Goal: Register for event/course

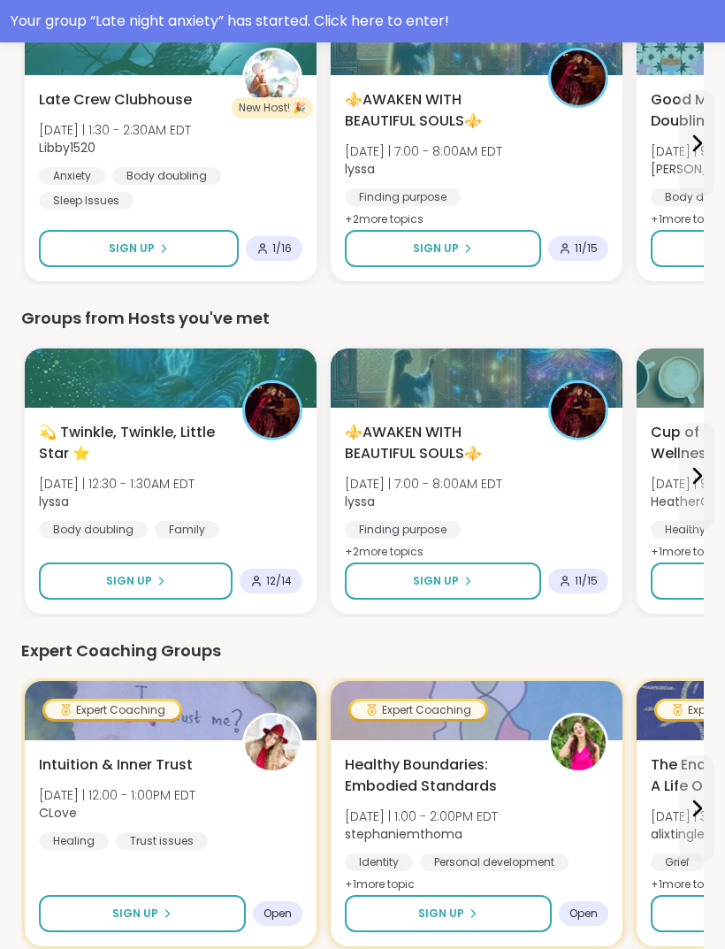
scroll to position [840, 0]
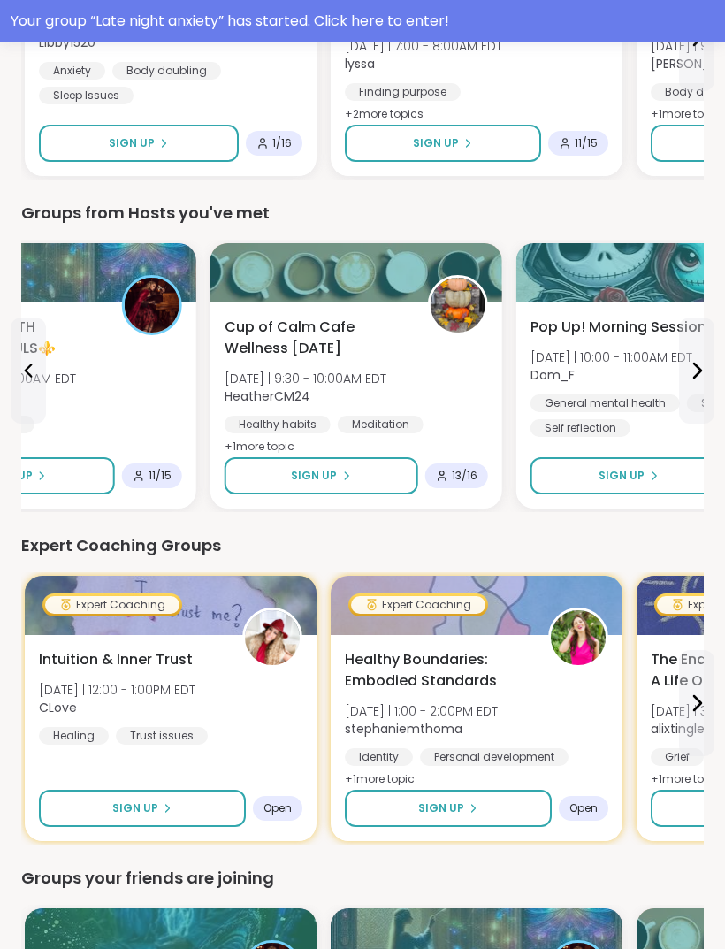
click at [405, 337] on span "Cup of Calm Cafe Wellness [DATE]" at bounding box center [317, 338] width 184 height 42
click at [341, 331] on span "Cup of Calm Cafe Wellness [DATE]" at bounding box center [316, 338] width 184 height 42
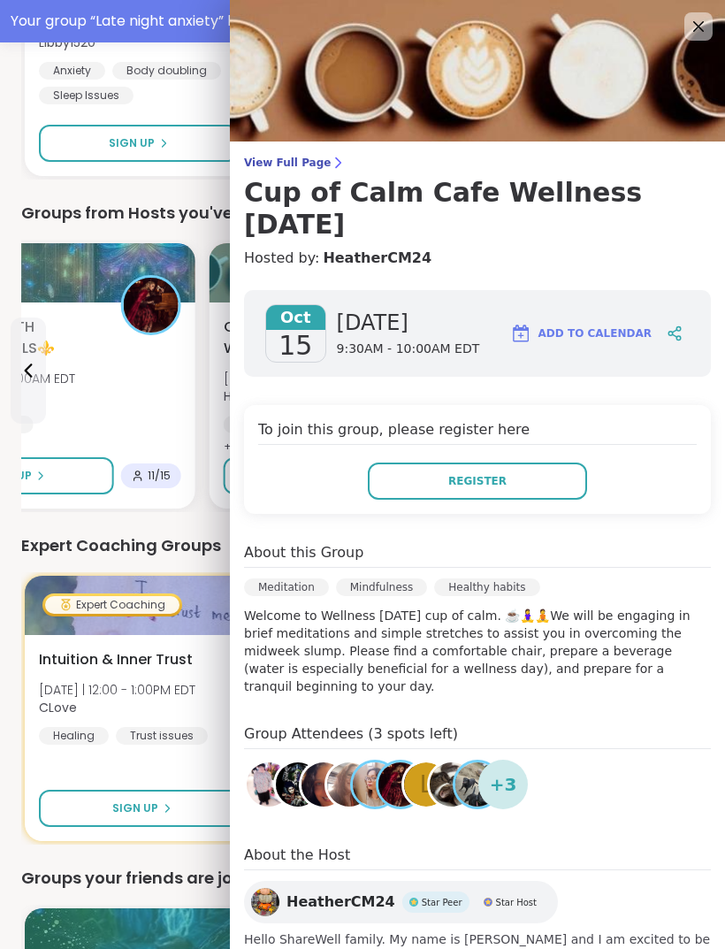
scroll to position [0, 0]
click at [700, 1] on img at bounding box center [477, 71] width 495 height 142
click at [699, 0] on img at bounding box center [477, 71] width 495 height 142
click at [716, 21] on img at bounding box center [477, 71] width 495 height 142
click at [697, 22] on icon at bounding box center [698, 26] width 21 height 21
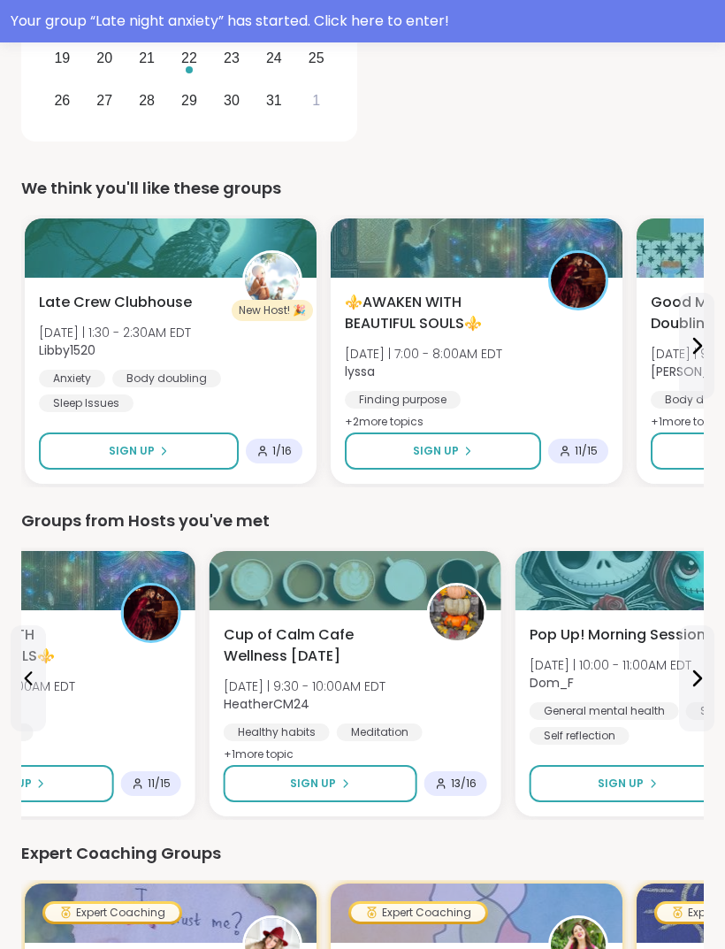
scroll to position [533, 0]
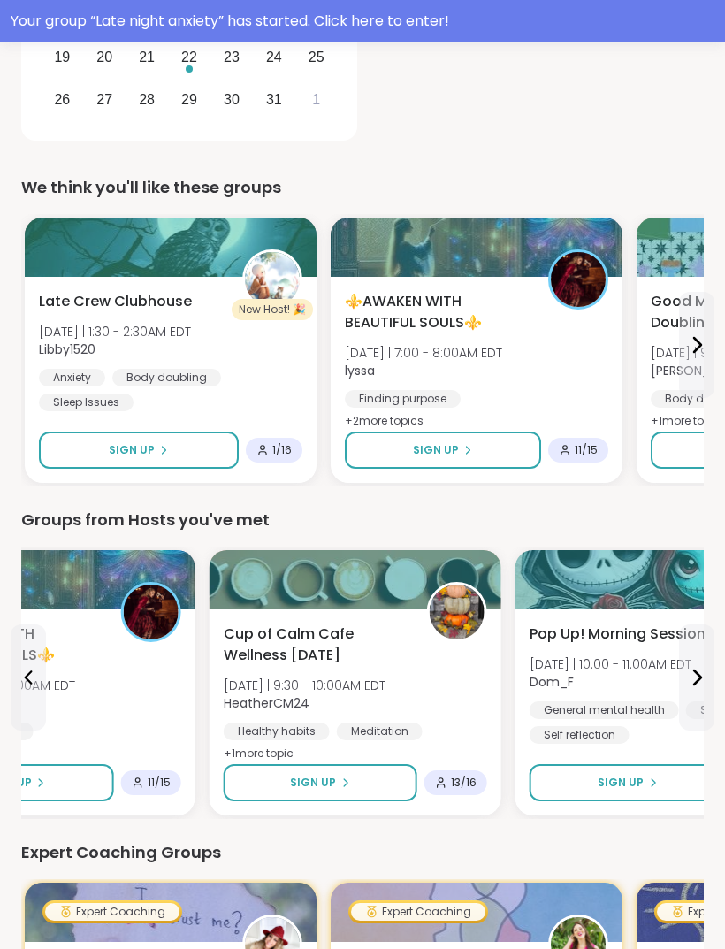
click at [138, 297] on span "Late Crew Clubhouse" at bounding box center [115, 301] width 153 height 21
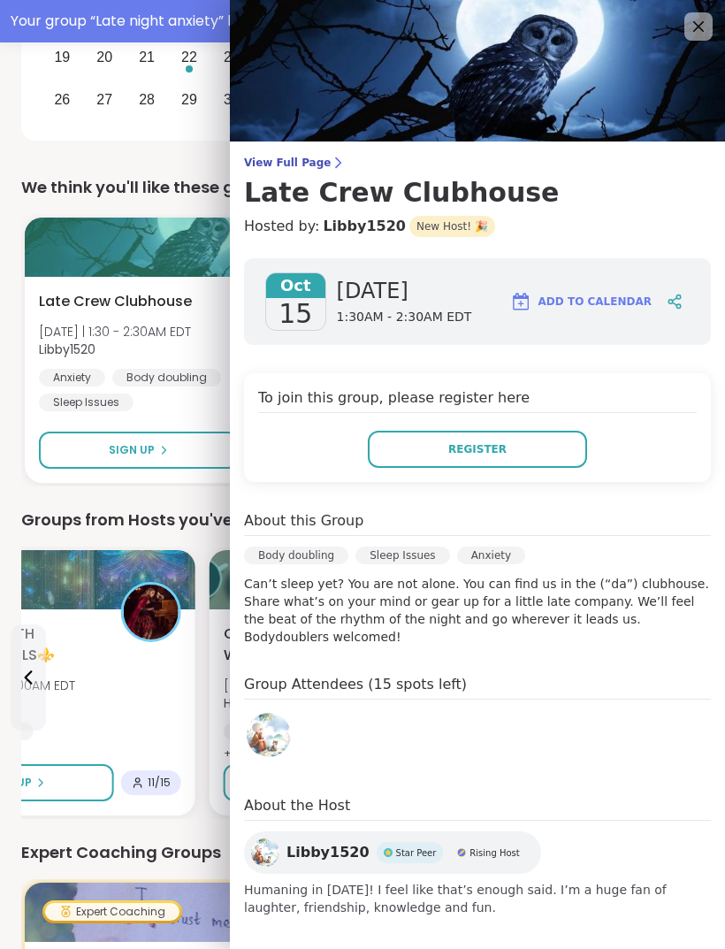
click at [708, 23] on icon at bounding box center [698, 26] width 21 height 21
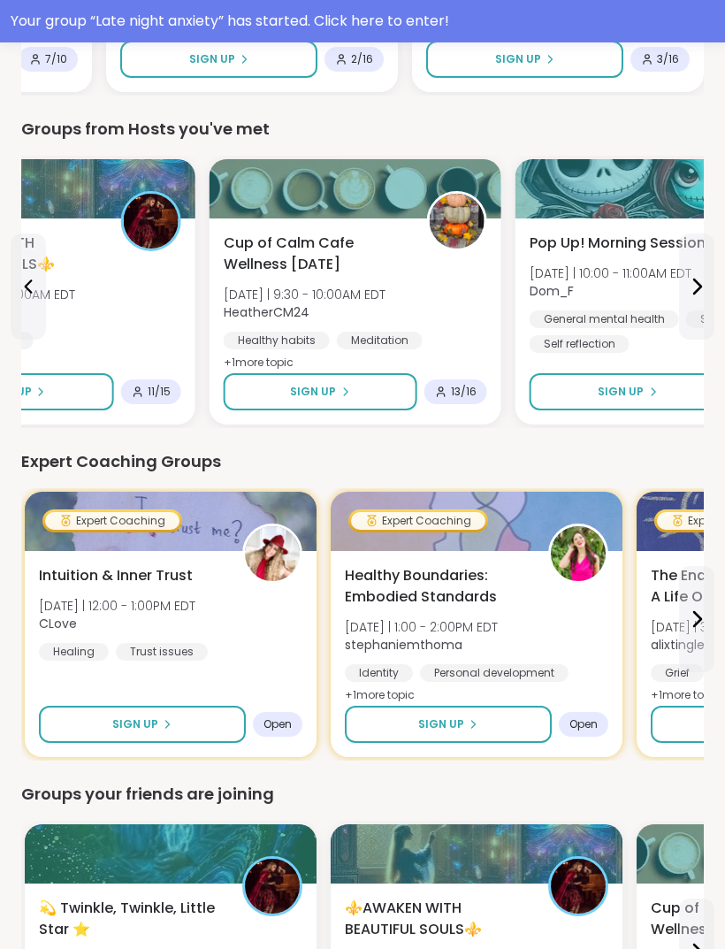
scroll to position [805, 0]
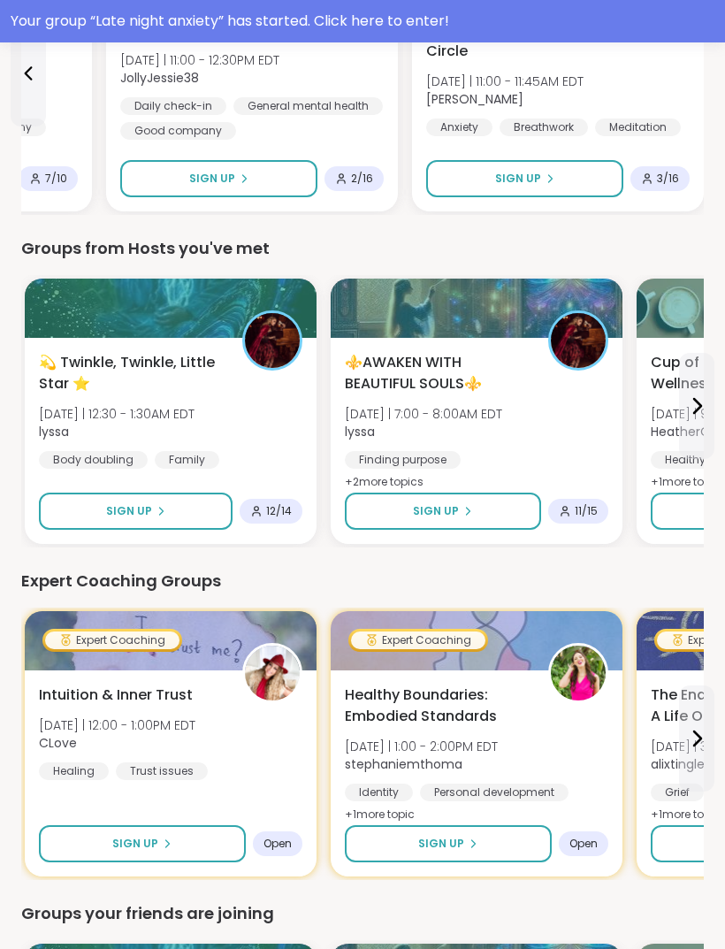
click at [220, 380] on span "💫 Twinkle, Twinkle, Little Star ⭐️" at bounding box center [131, 373] width 184 height 42
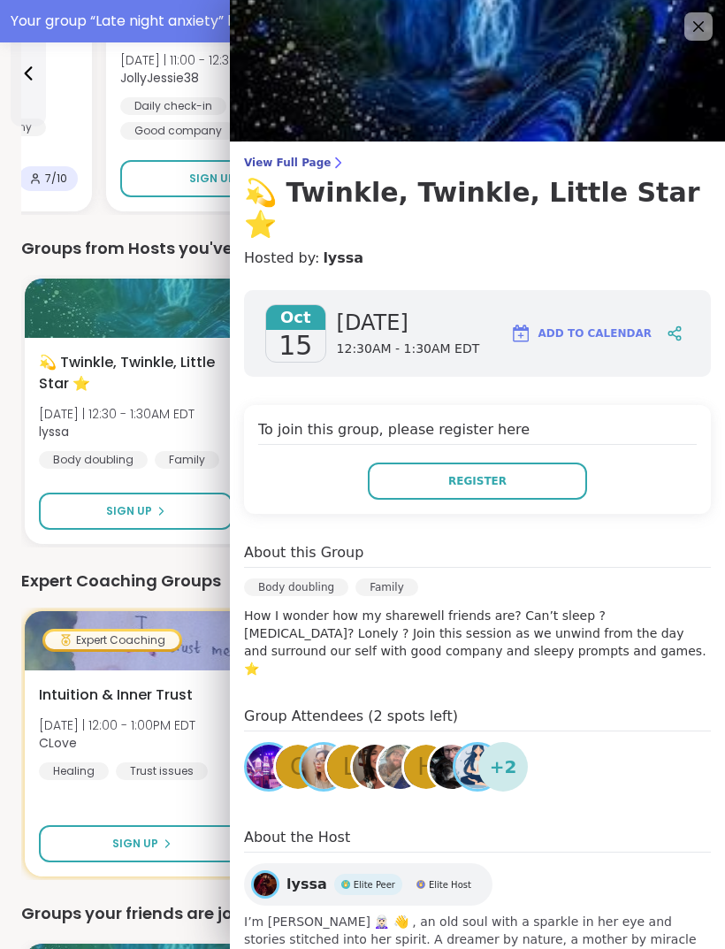
click at [533, 463] on button "Register" at bounding box center [477, 481] width 219 height 37
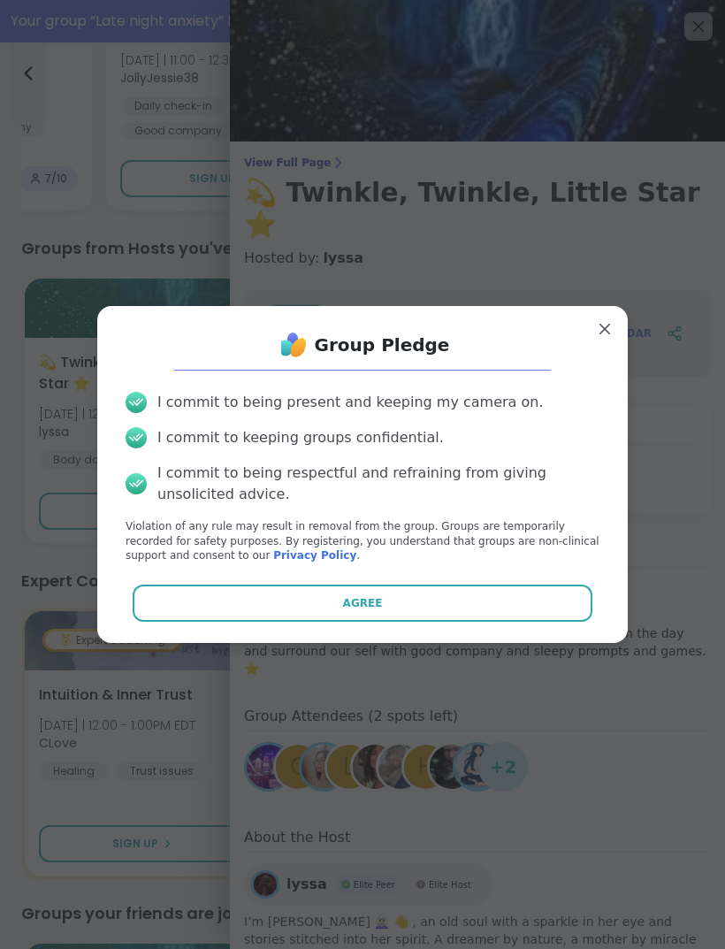
click at [488, 608] on button "Agree" at bounding box center [363, 603] width 461 height 37
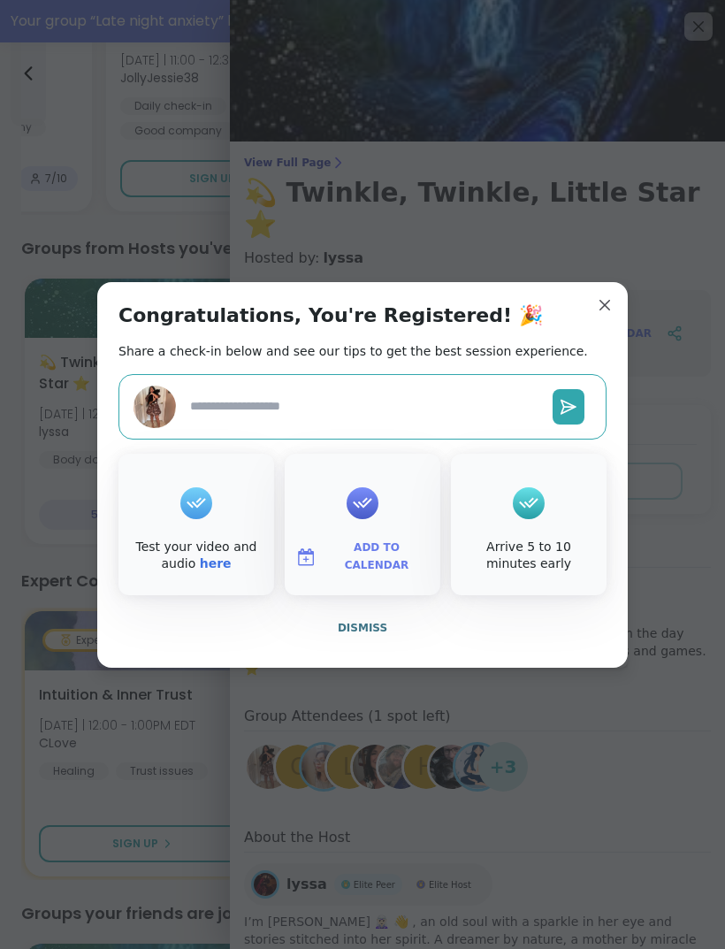
type textarea "*"
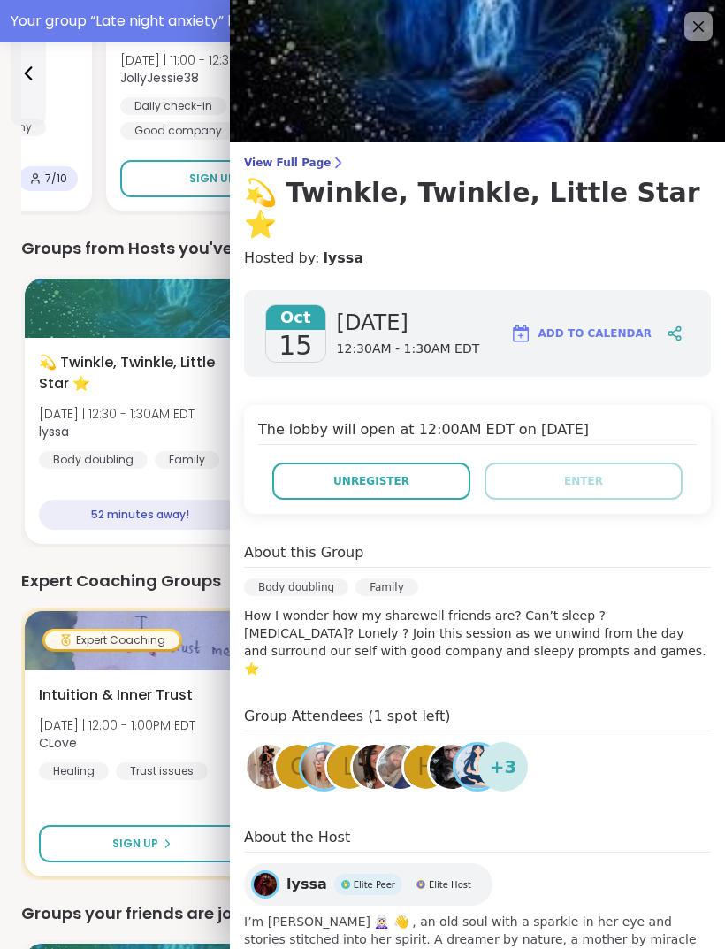
click at [706, 27] on icon at bounding box center [698, 26] width 21 height 21
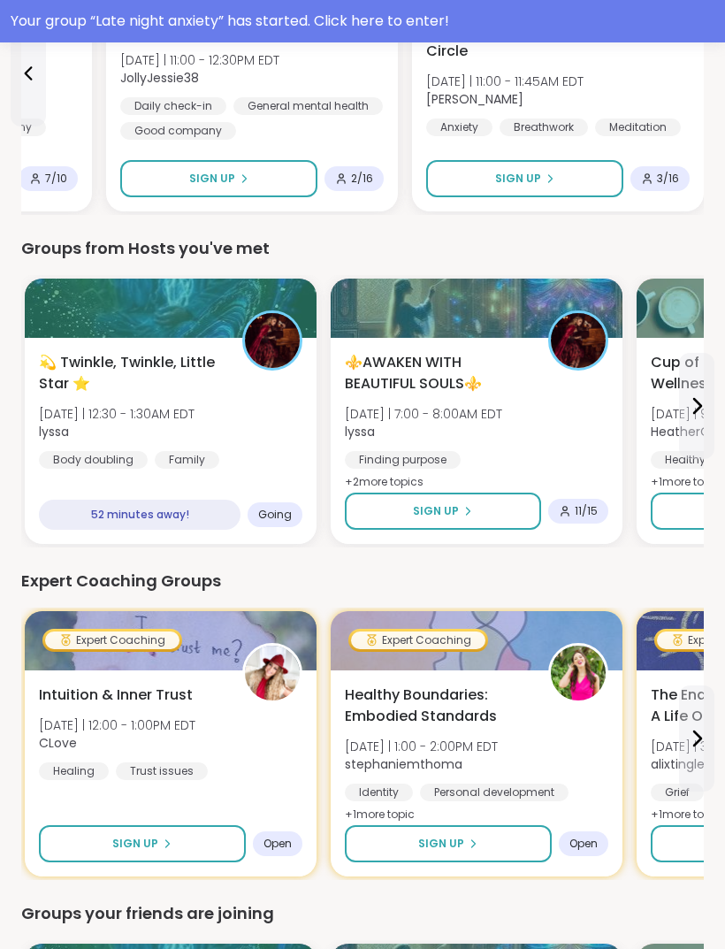
click at [180, 363] on span "💫 Twinkle, Twinkle, Little Star ⭐️" at bounding box center [131, 373] width 184 height 42
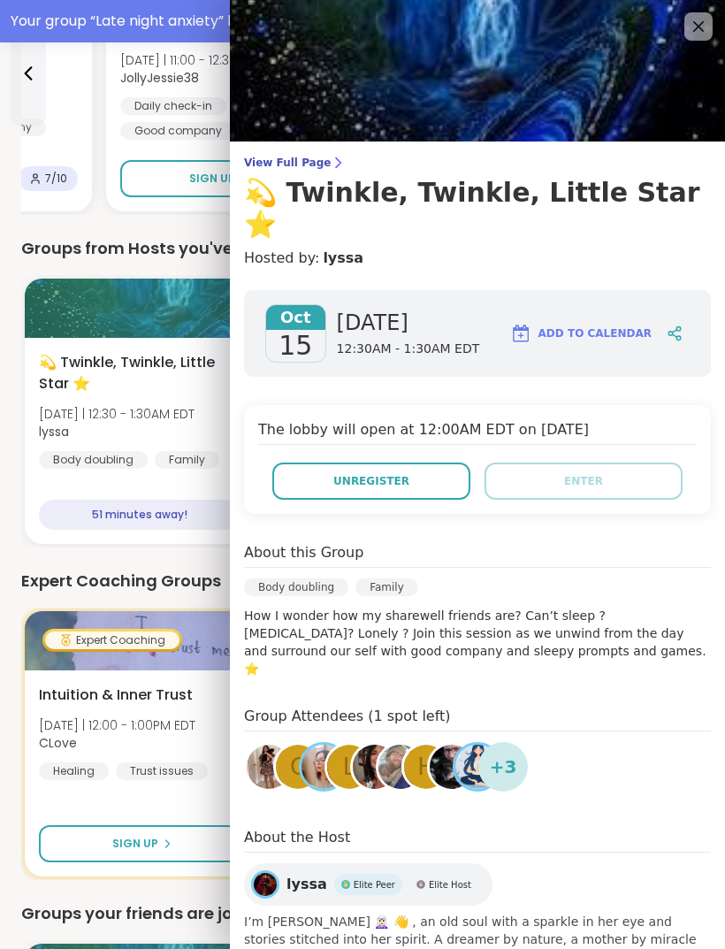
click at [705, 23] on icon at bounding box center [698, 26] width 21 height 21
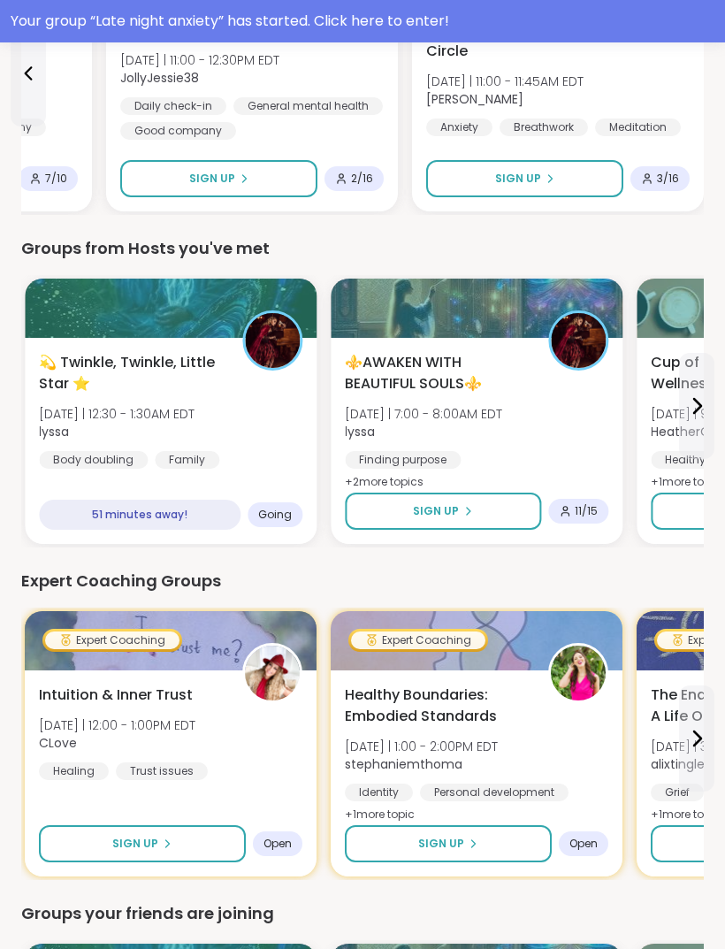
click at [195, 373] on span "💫 Twinkle, Twinkle, Little Star ⭐️" at bounding box center [131, 373] width 184 height 42
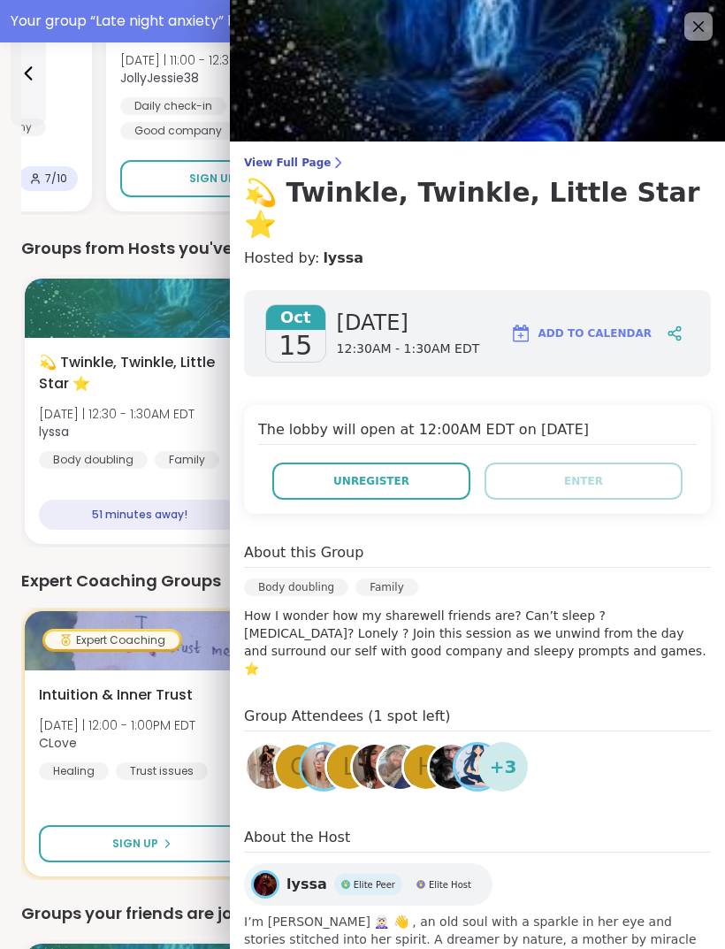
scroll to position [0, 0]
click at [693, 6] on img at bounding box center [477, 71] width 495 height 142
click at [701, 32] on icon at bounding box center [698, 26] width 21 height 21
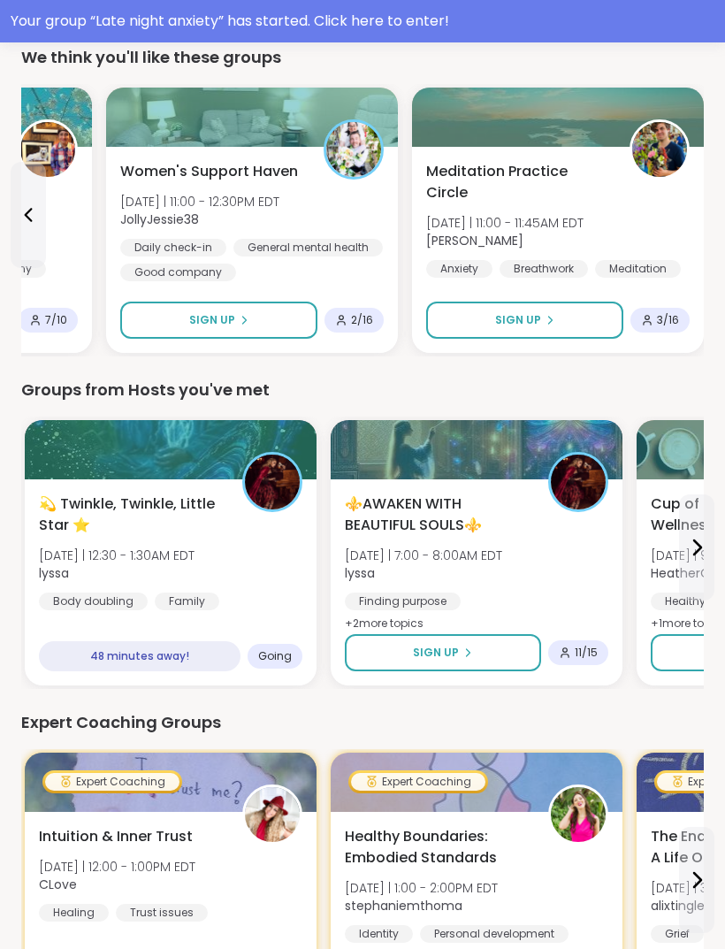
scroll to position [626, 0]
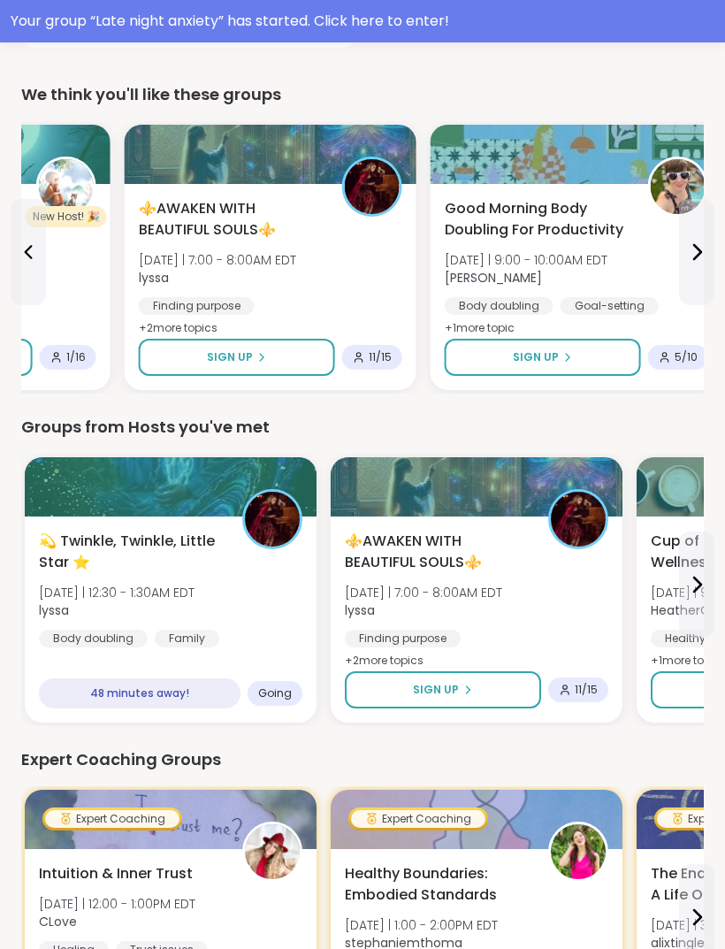
click at [699, 20] on div "Your group “ Late night anxiety ” has started. Click here to enter!" at bounding box center [363, 21] width 704 height 21
